Goal: Task Accomplishment & Management: Manage account settings

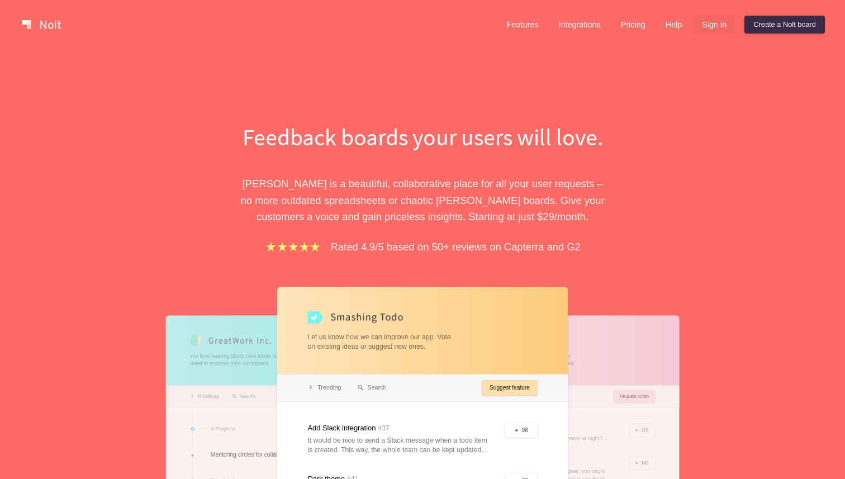
click at [712, 22] on link "Sign in" at bounding box center [714, 25] width 42 height 18
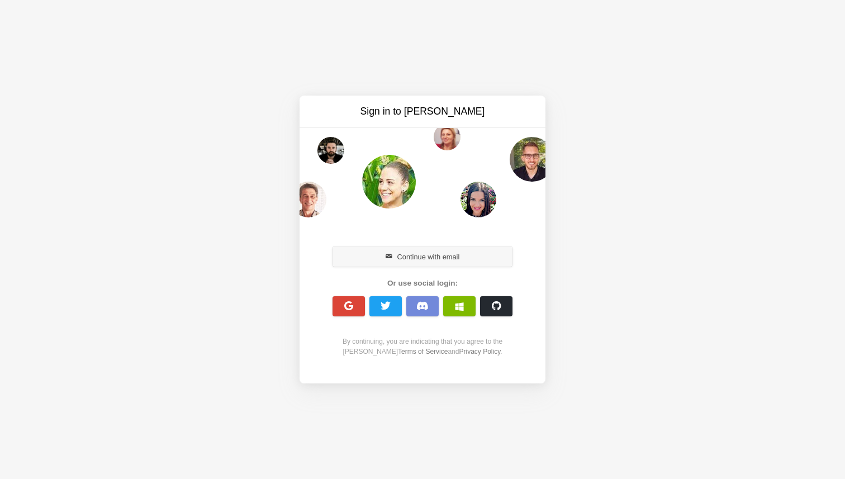
click at [422, 252] on button "Continue with email" at bounding box center [422, 256] width 180 height 20
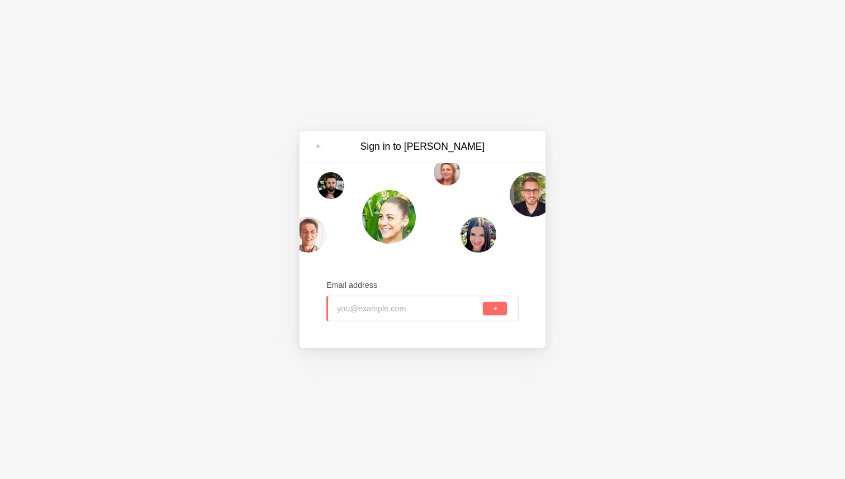
click at [380, 309] on input "email" at bounding box center [409, 308] width 144 height 25
